Goal: Check status

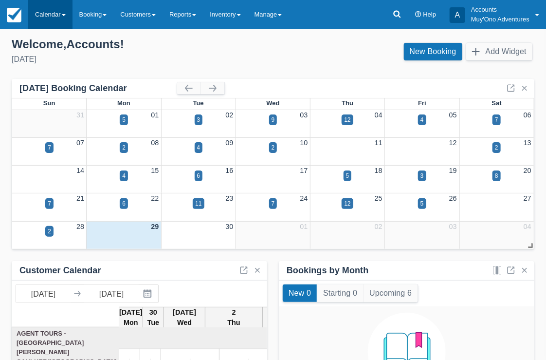
click at [33, 14] on link "Calendar" at bounding box center [50, 14] width 44 height 29
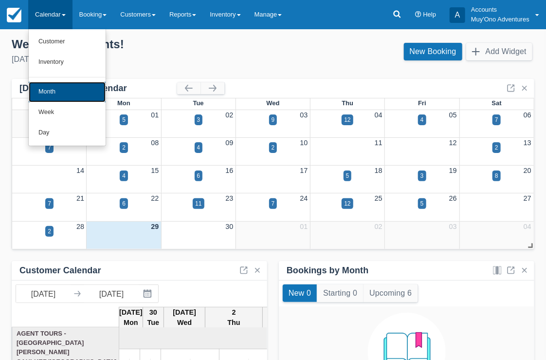
click at [53, 87] on link "Month" at bounding box center [67, 92] width 77 height 20
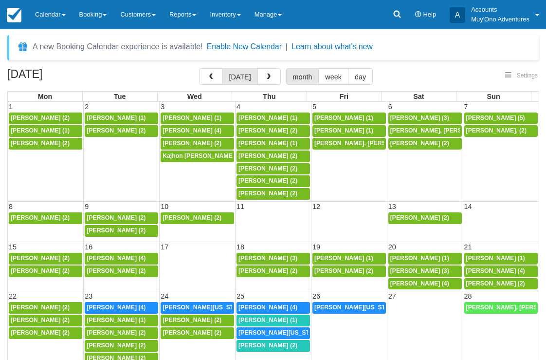
select select
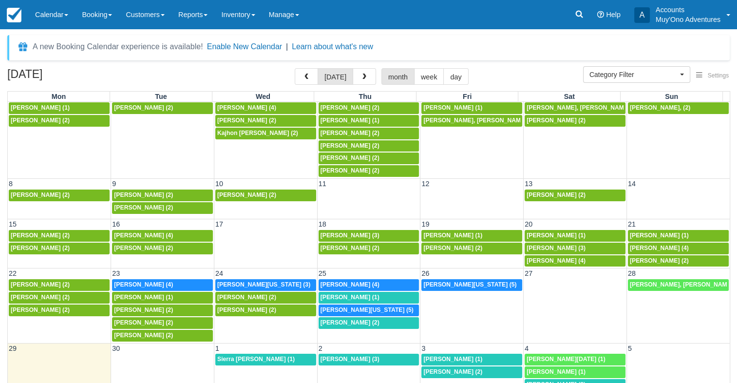
scroll to position [56, 0]
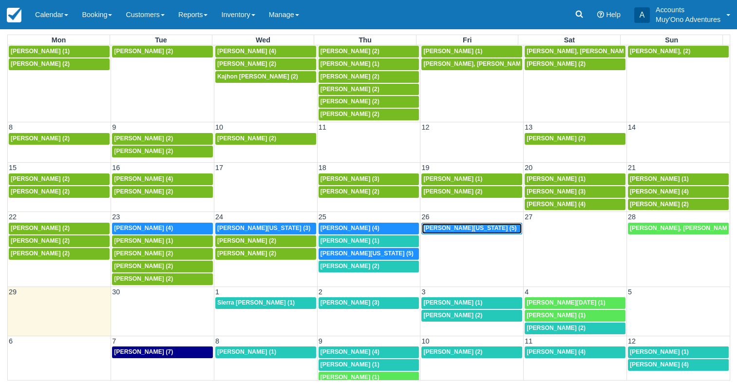
click at [444, 225] on span "Ashley Washington (5)" at bounding box center [469, 228] width 93 height 7
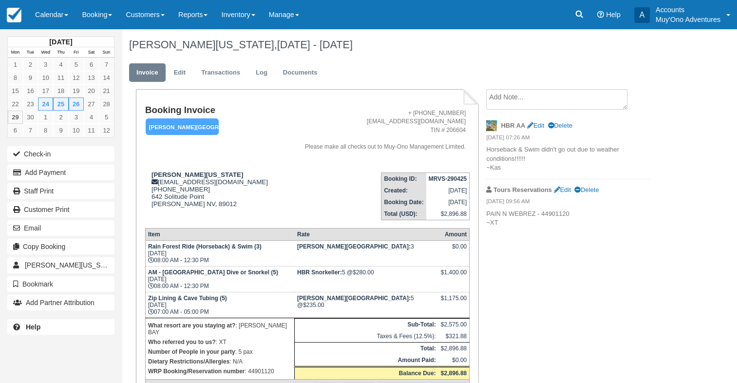
click at [624, 149] on p "Horseback & Swim didn't go out due to weather conditions!!!!!! ~Kas" at bounding box center [568, 158] width 164 height 27
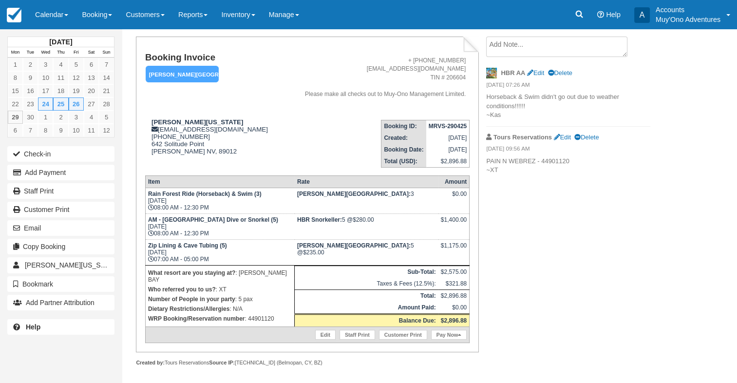
scroll to position [56, 0]
